Goal: Navigation & Orientation: Find specific page/section

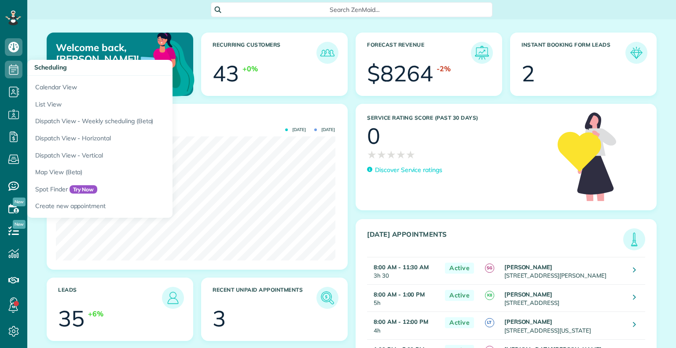
scroll to position [124, 279]
click at [12, 72] on use at bounding box center [13, 69] width 9 height 11
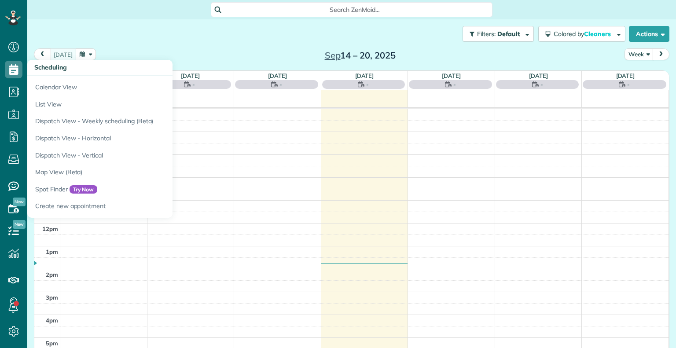
scroll to position [4, 4]
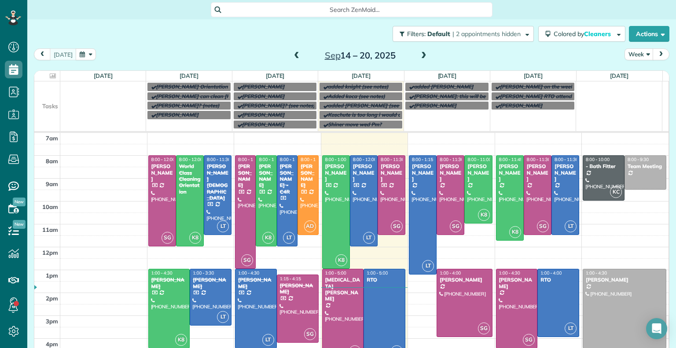
click at [419, 55] on span at bounding box center [424, 56] width 10 height 8
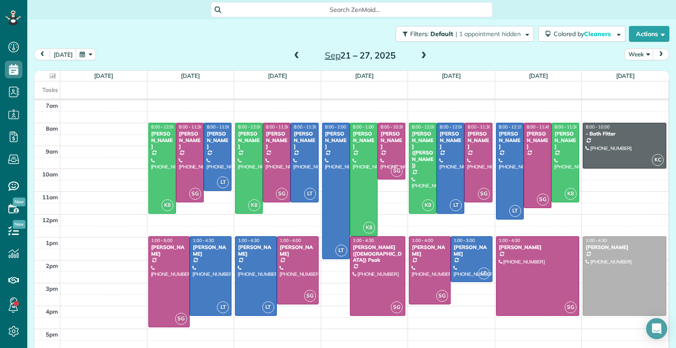
click at [292, 56] on span at bounding box center [297, 56] width 10 height 8
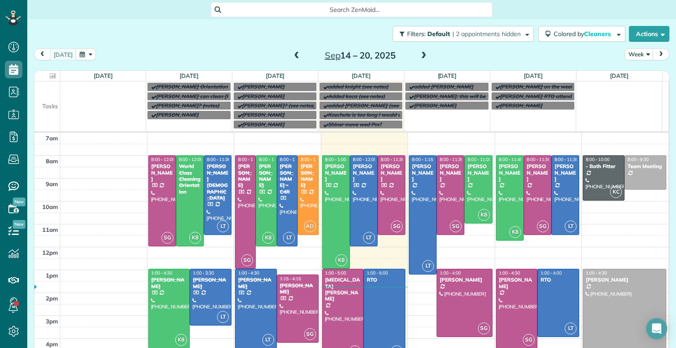
click at [419, 53] on span at bounding box center [424, 56] width 10 height 8
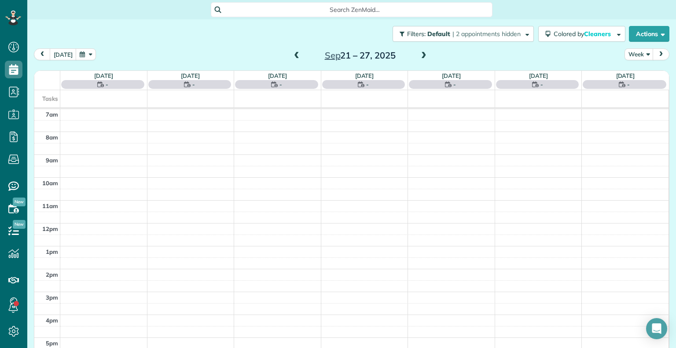
click at [422, 55] on span at bounding box center [424, 56] width 10 height 8
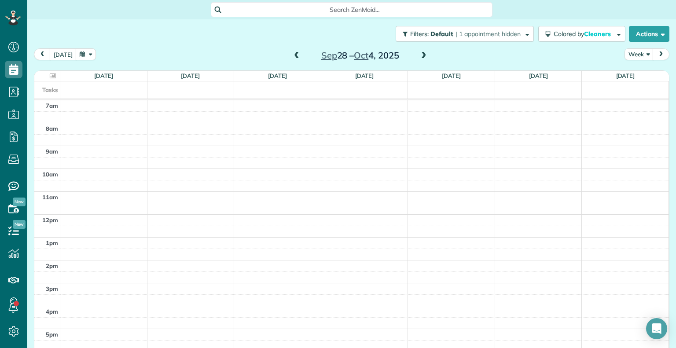
click at [292, 56] on span at bounding box center [297, 56] width 10 height 8
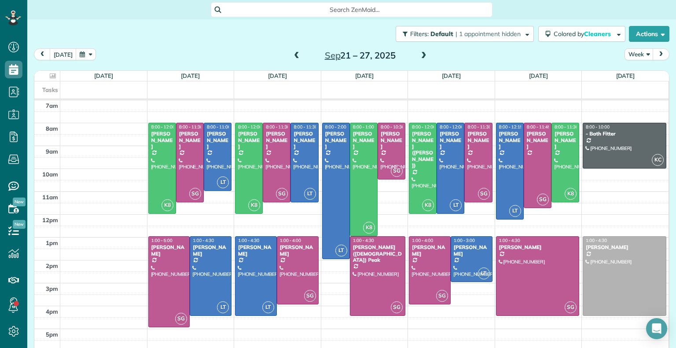
click at [292, 56] on span at bounding box center [297, 56] width 10 height 8
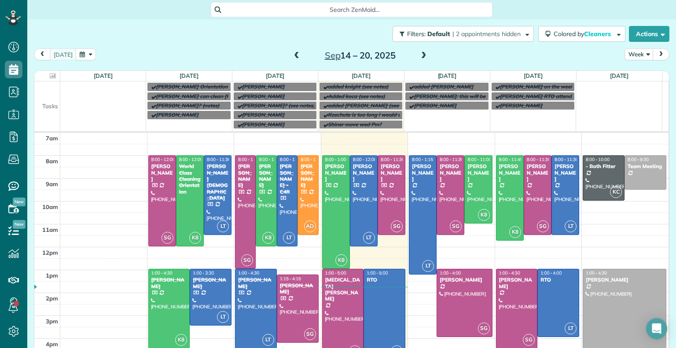
click at [419, 54] on span at bounding box center [424, 56] width 10 height 8
